Goal: Find specific page/section: Find specific page/section

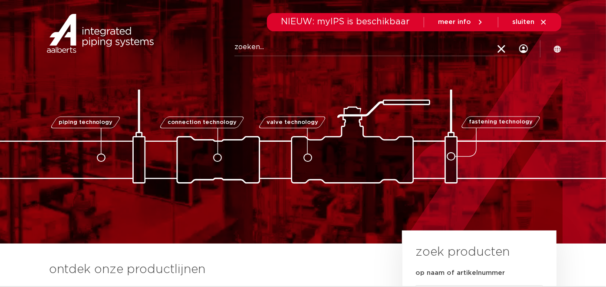
click at [251, 48] on input "Zoeken" at bounding box center [370, 47] width 273 height 17
type input "4751441"
click button "Zoeken" at bounding box center [0, 0] width 0 height 0
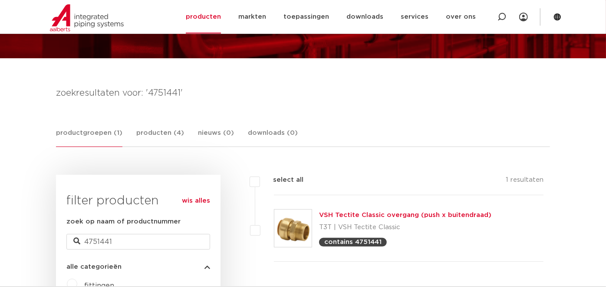
click at [377, 213] on link "VSH Tectite Classic overgang (push x buitendraad)" at bounding box center [405, 214] width 172 height 7
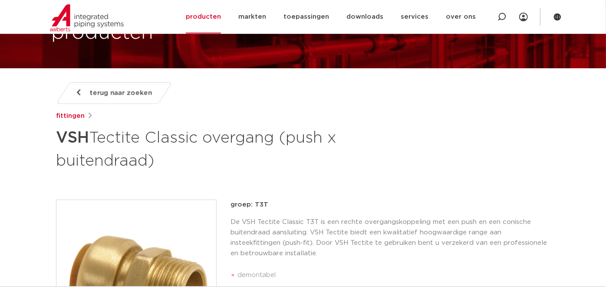
scroll to position [193, 0]
